Goal: Task Accomplishment & Management: Complete application form

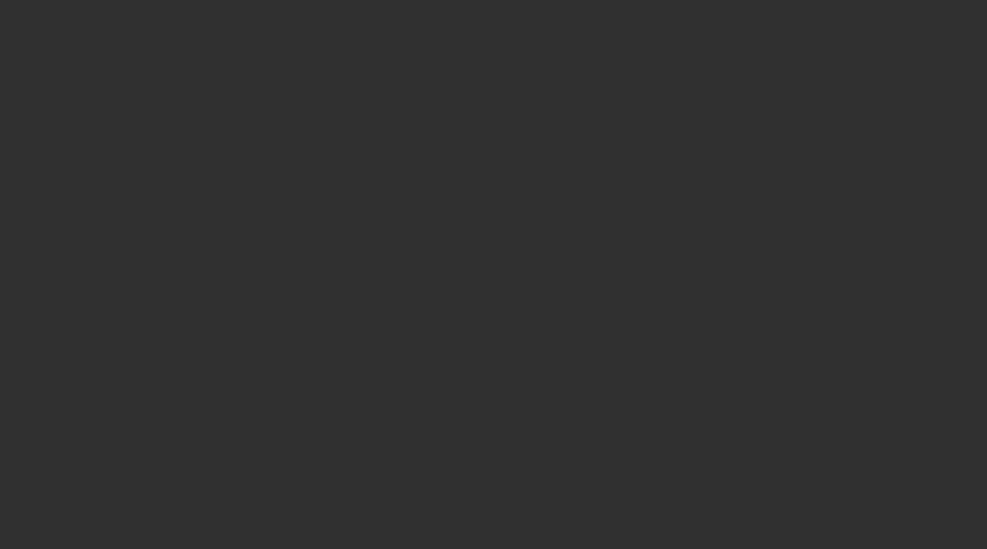
click at [592, 257] on div at bounding box center [493, 274] width 987 height 549
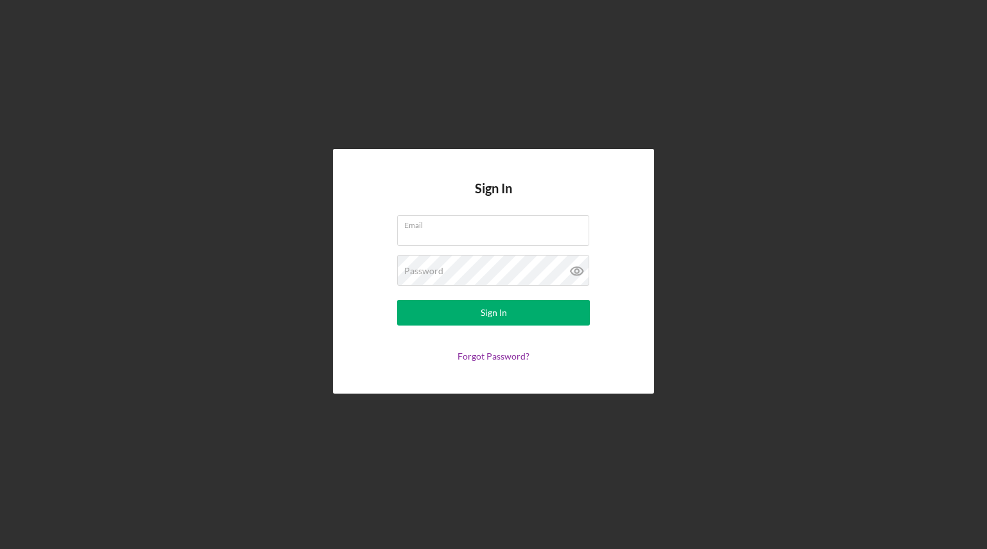
type input "[EMAIL_ADDRESS][DOMAIN_NAME]"
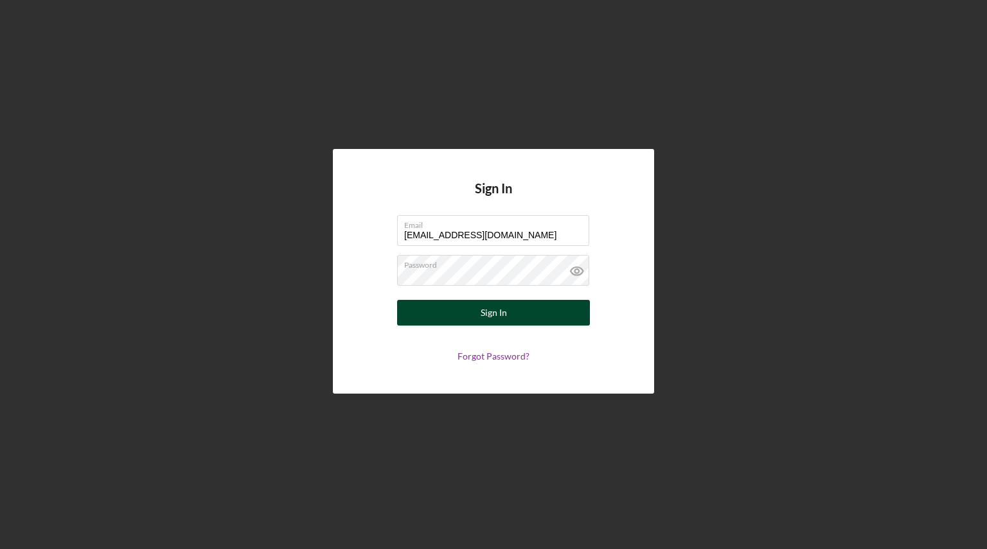
click at [511, 306] on button "Sign In" at bounding box center [493, 313] width 193 height 26
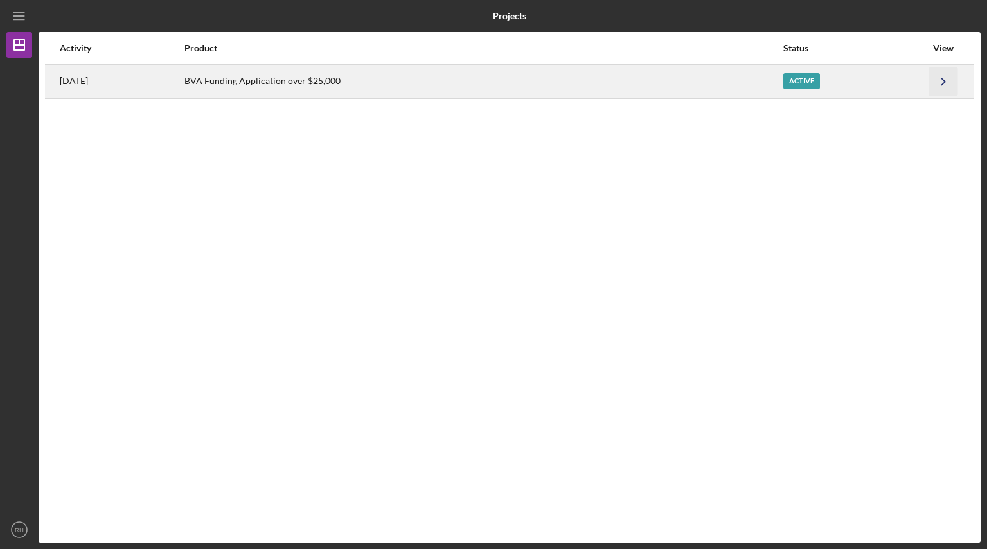
click at [935, 84] on icon "Icon/Navigate" at bounding box center [943, 81] width 29 height 29
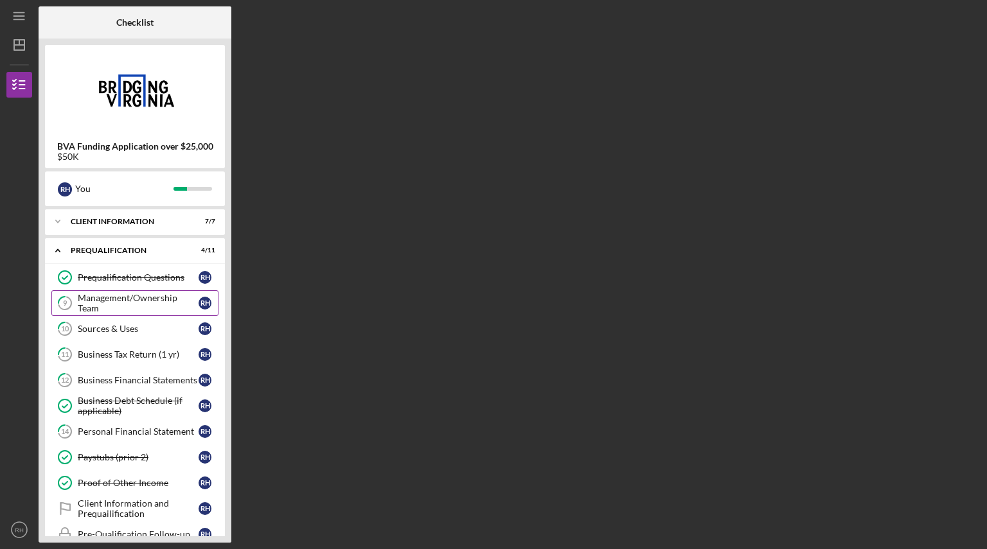
click at [118, 299] on div "Management/Ownership Team" at bounding box center [138, 303] width 121 height 21
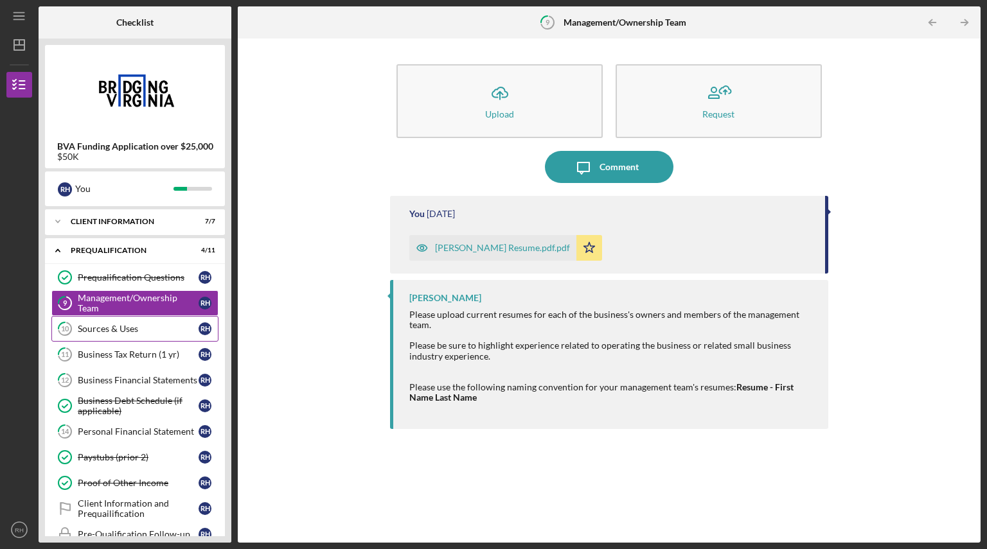
click at [115, 330] on div "Sources & Uses" at bounding box center [138, 329] width 121 height 10
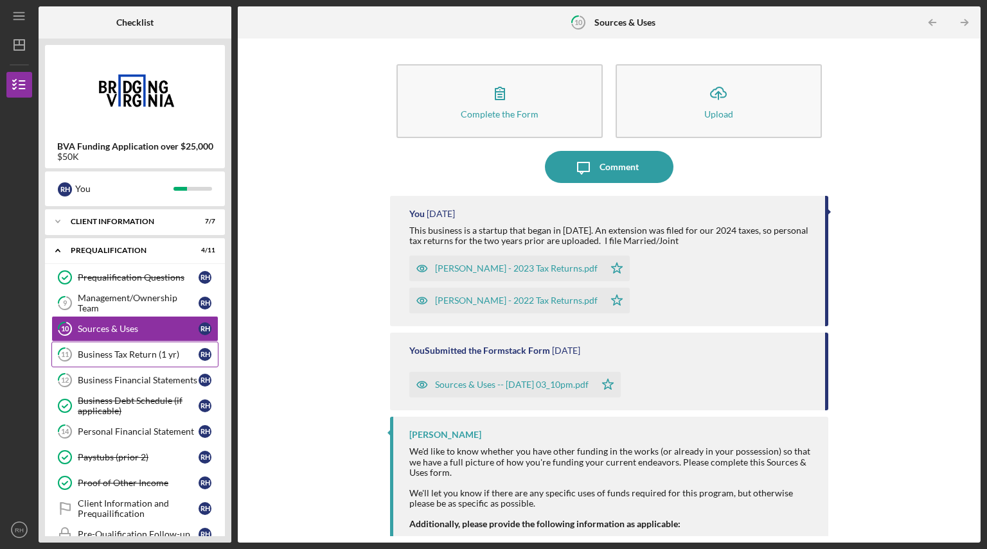
click at [112, 349] on div "Business Tax Return (1 yr)" at bounding box center [138, 354] width 121 height 10
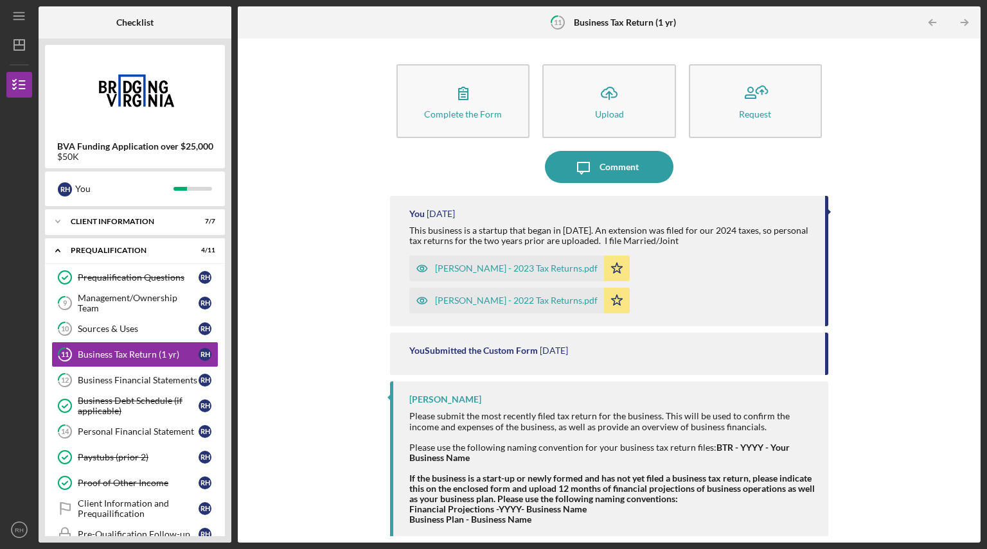
scroll to position [5, 0]
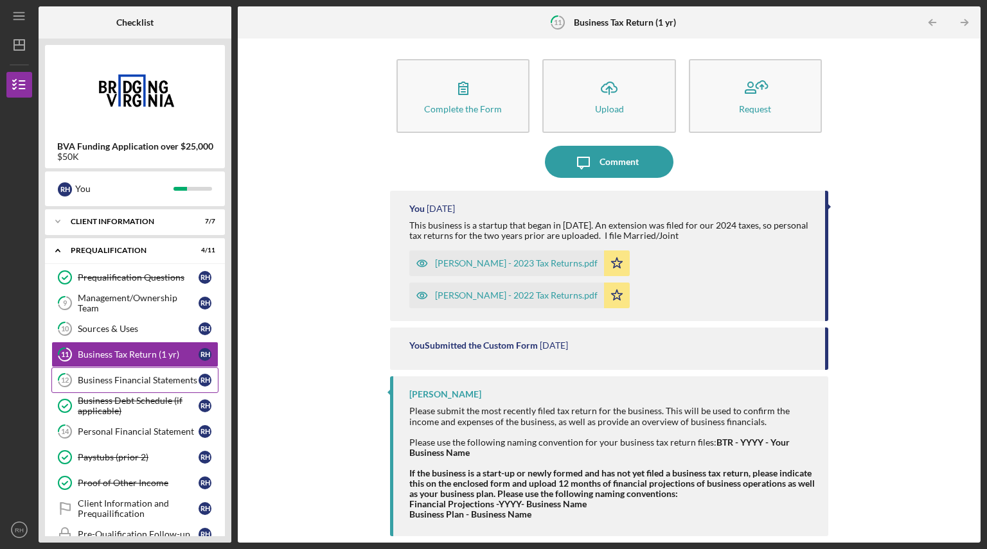
click at [134, 376] on div "Business Financial Statements" at bounding box center [138, 380] width 121 height 10
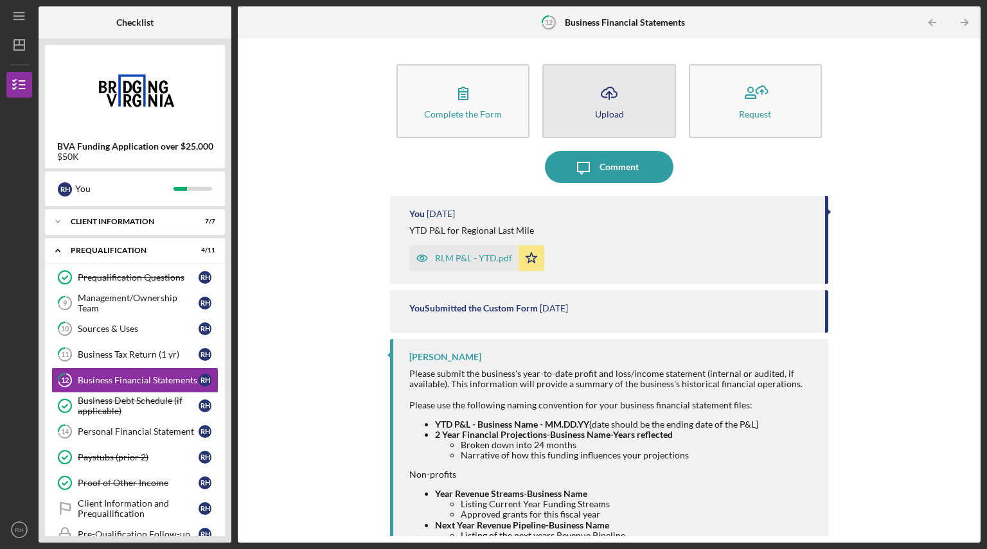
click at [615, 108] on button "Icon/Upload Upload" at bounding box center [608, 101] width 133 height 74
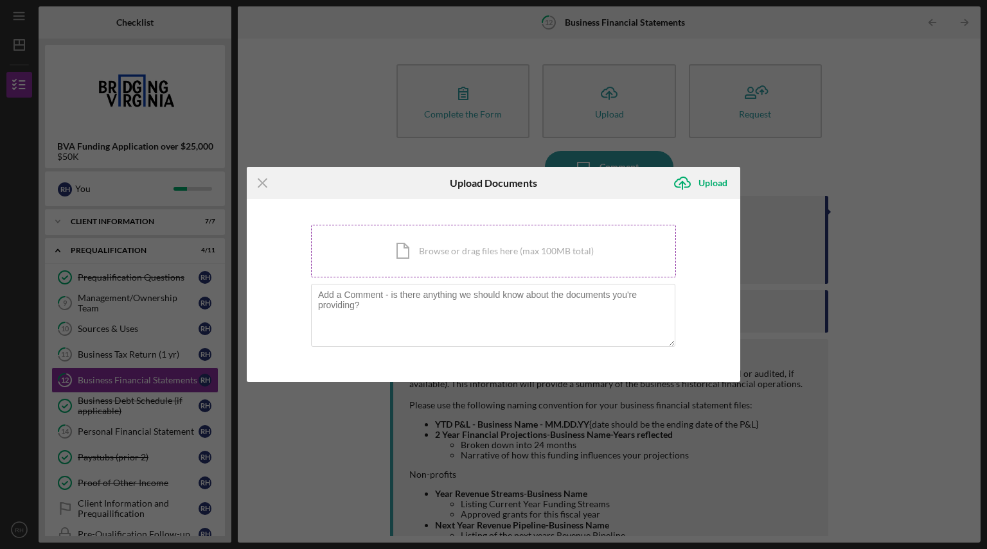
click at [473, 245] on div "Icon/Document Browse or drag files here (max 100MB total) Tap to choose files o…" at bounding box center [493, 251] width 365 height 53
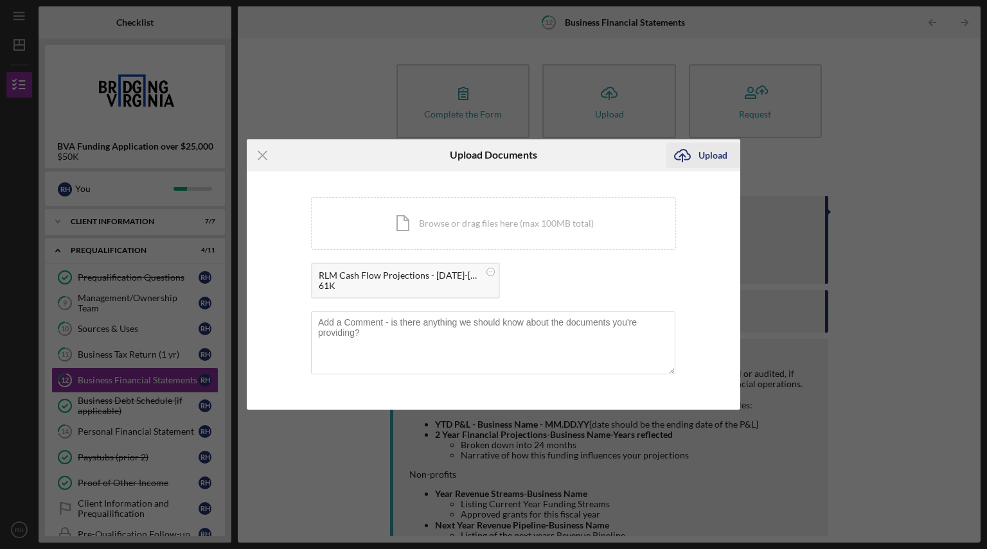
click at [719, 157] on div "Upload" at bounding box center [712, 156] width 29 height 26
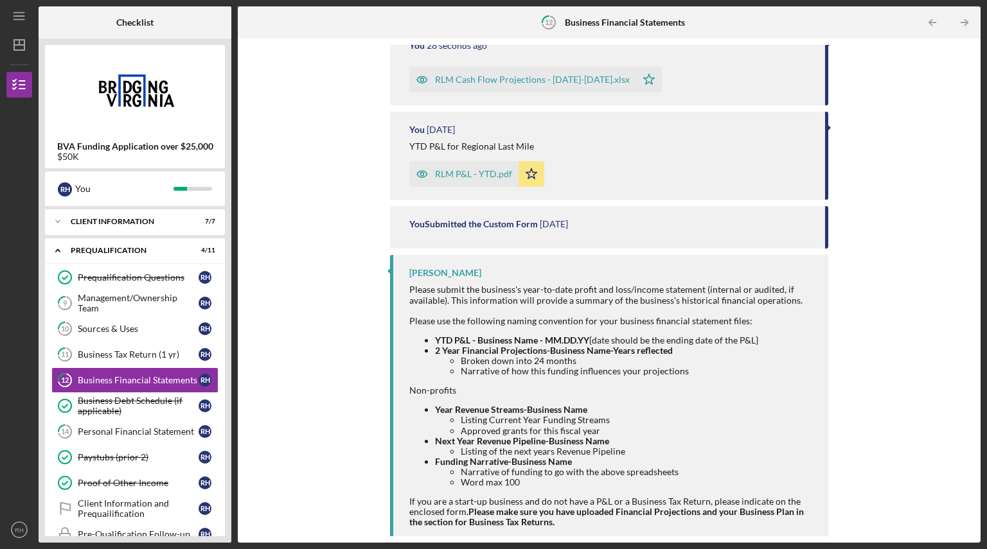
scroll to position [186, 0]
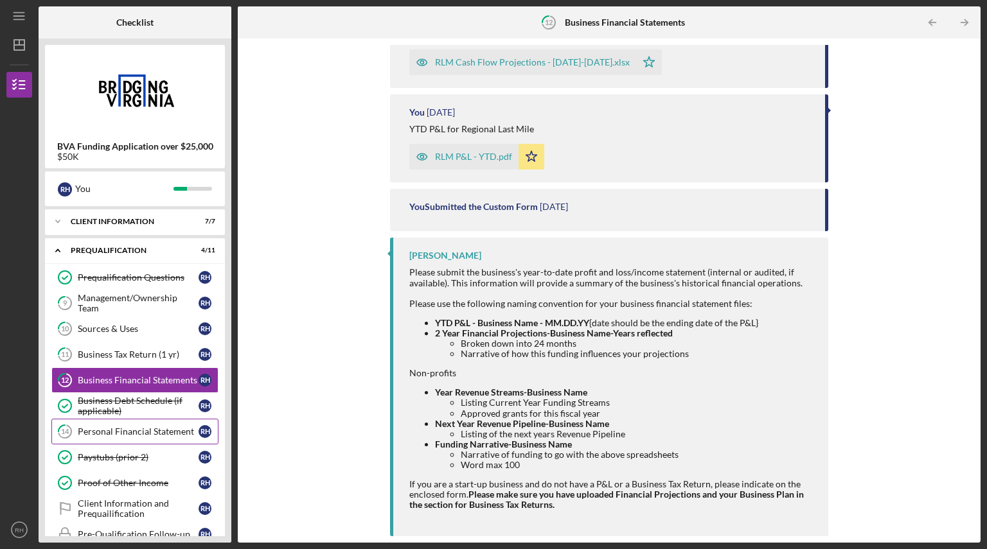
click at [109, 430] on div "Personal Financial Statement" at bounding box center [138, 431] width 121 height 10
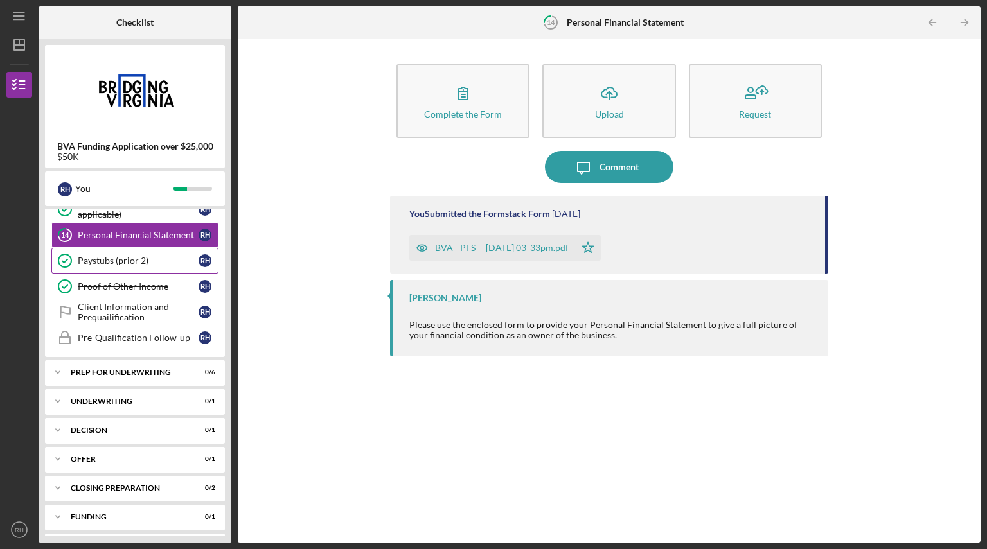
scroll to position [198, 0]
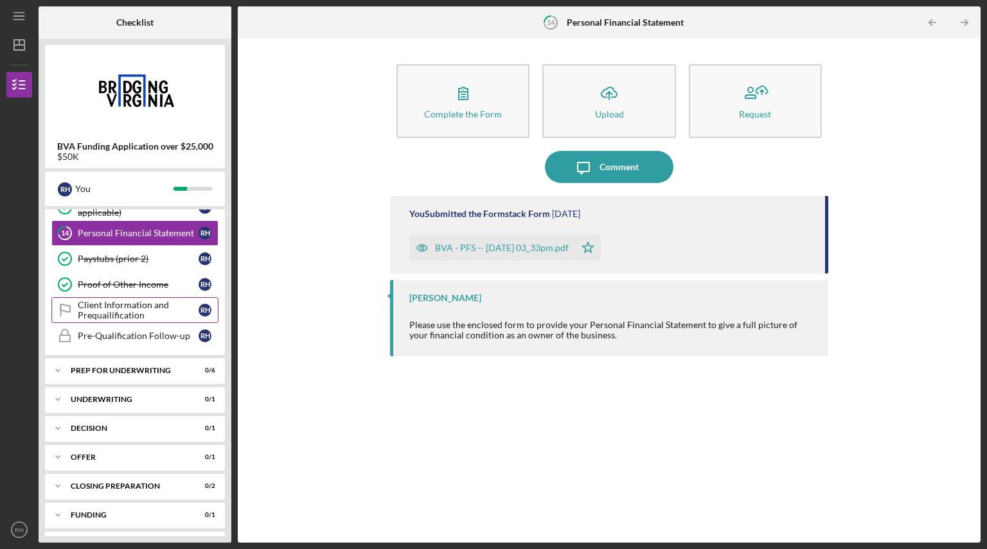
click at [121, 313] on div "Client Information and Prequailification" at bounding box center [138, 310] width 121 height 21
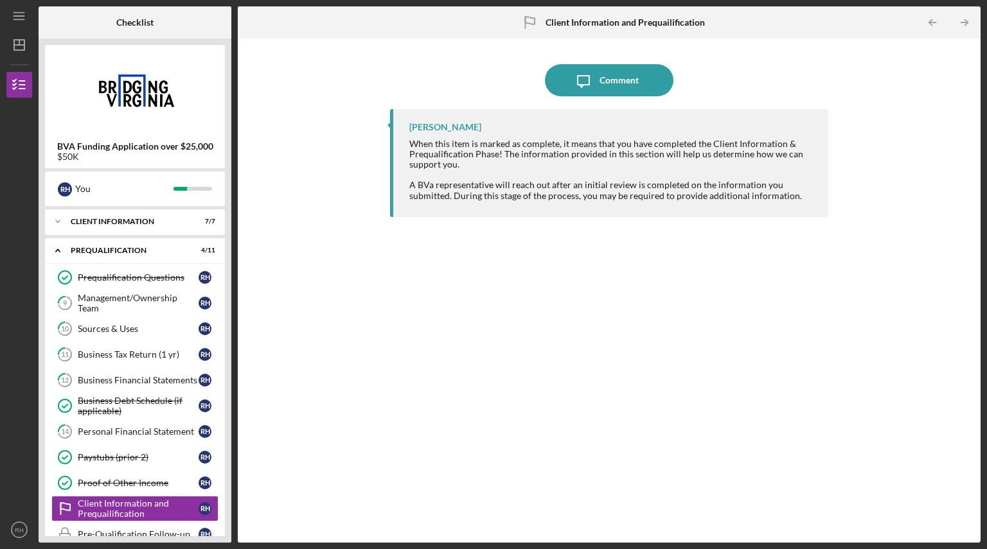
click at [30, 0] on html "Icon/Menu Client Information and Prequailification Client Information and Prequ…" at bounding box center [493, 274] width 987 height 549
